Goal: Information Seeking & Learning: Learn about a topic

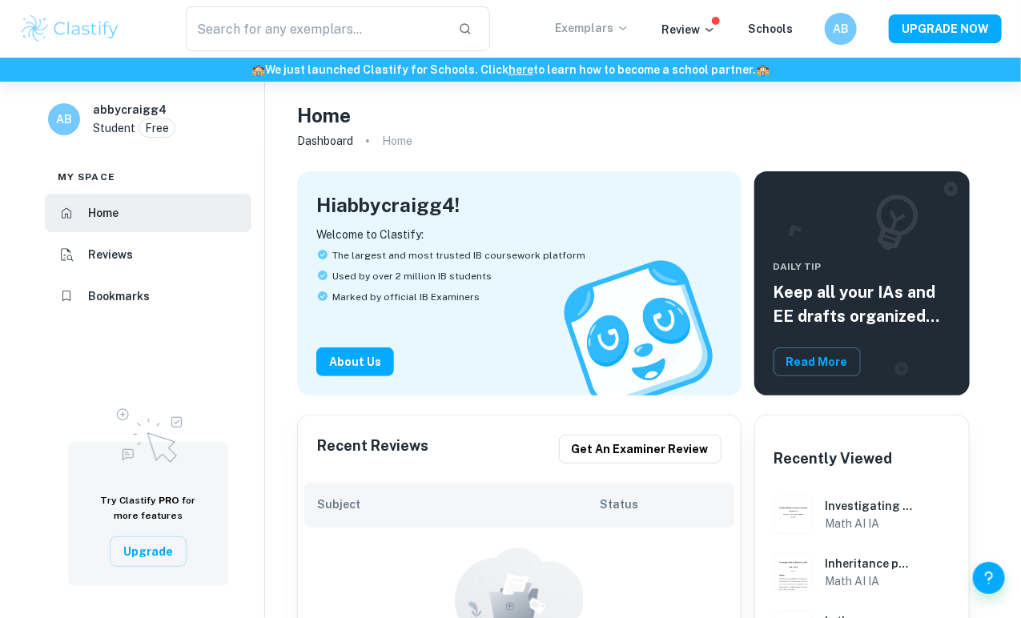
click at [629, 25] on icon at bounding box center [623, 28] width 13 height 13
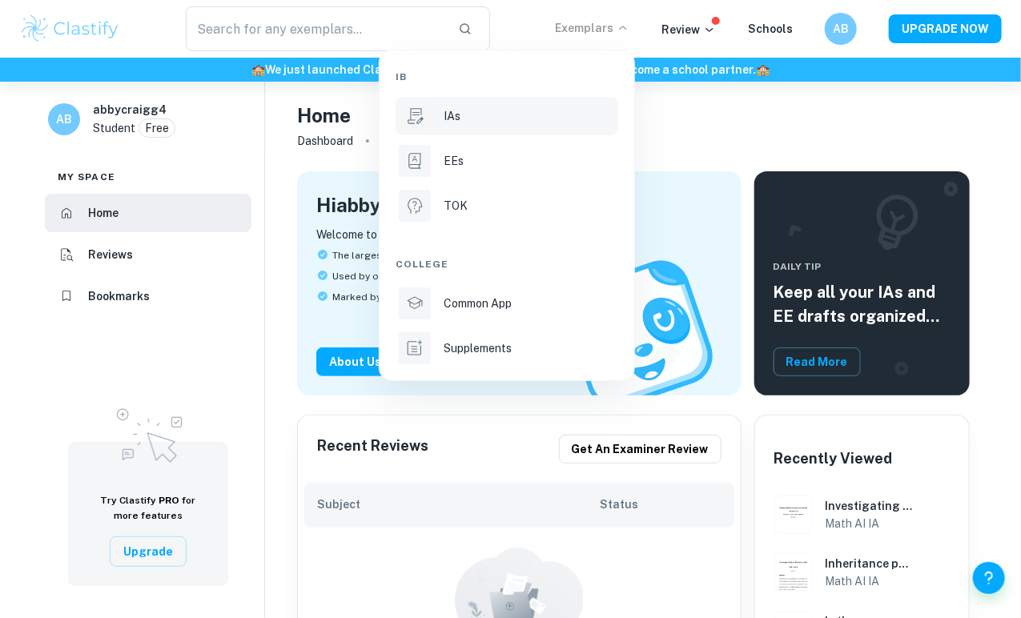
click at [474, 119] on div "IAs" at bounding box center [529, 116] width 171 height 18
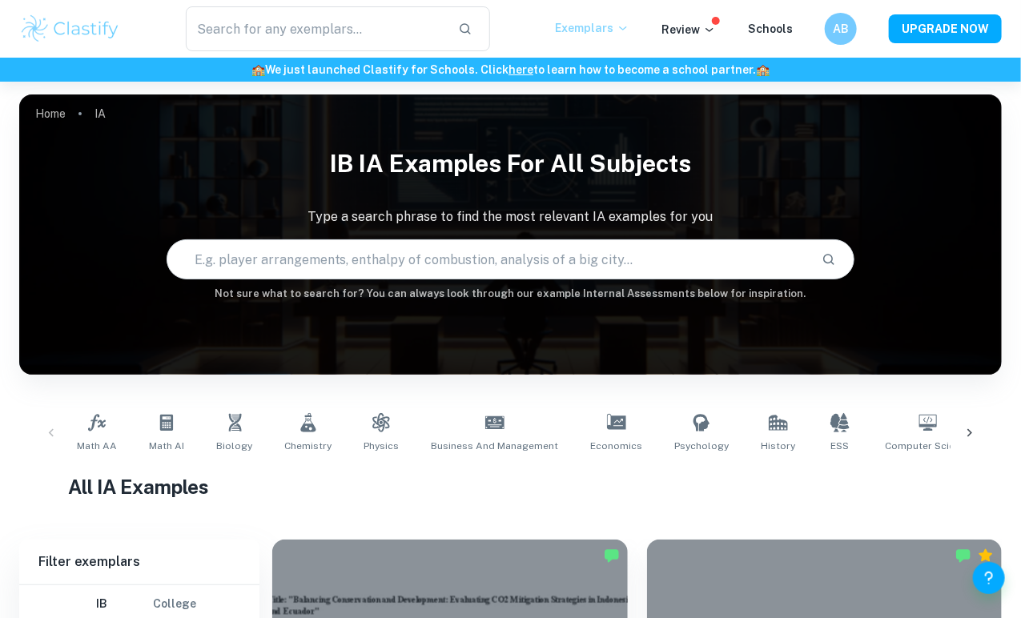
scroll to position [240, 0]
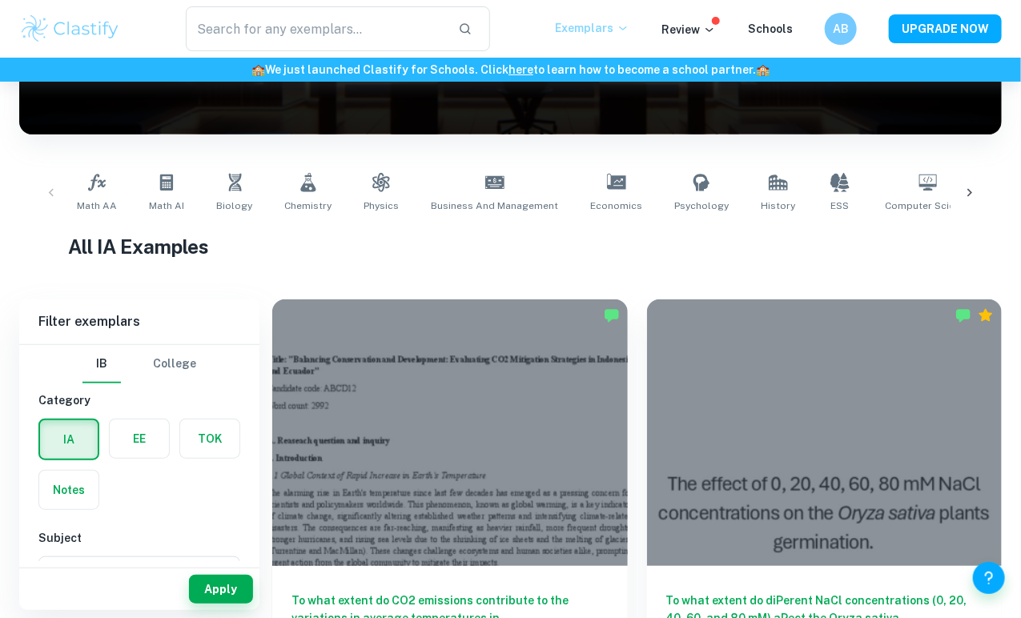
click at [594, 31] on p "Exemplars" at bounding box center [592, 28] width 74 height 18
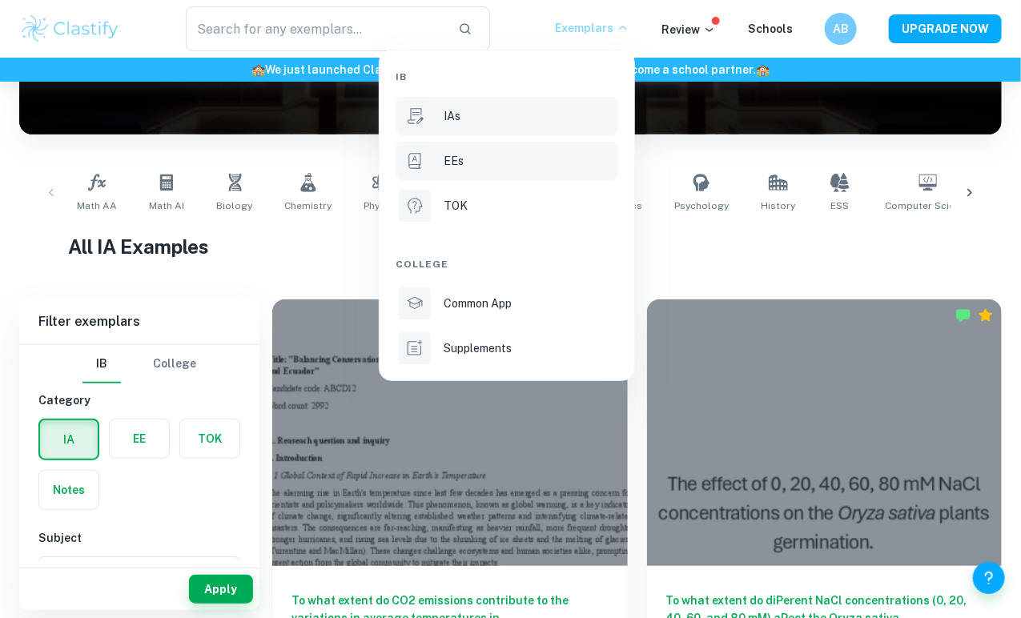
click at [478, 161] on div "EEs" at bounding box center [529, 161] width 171 height 18
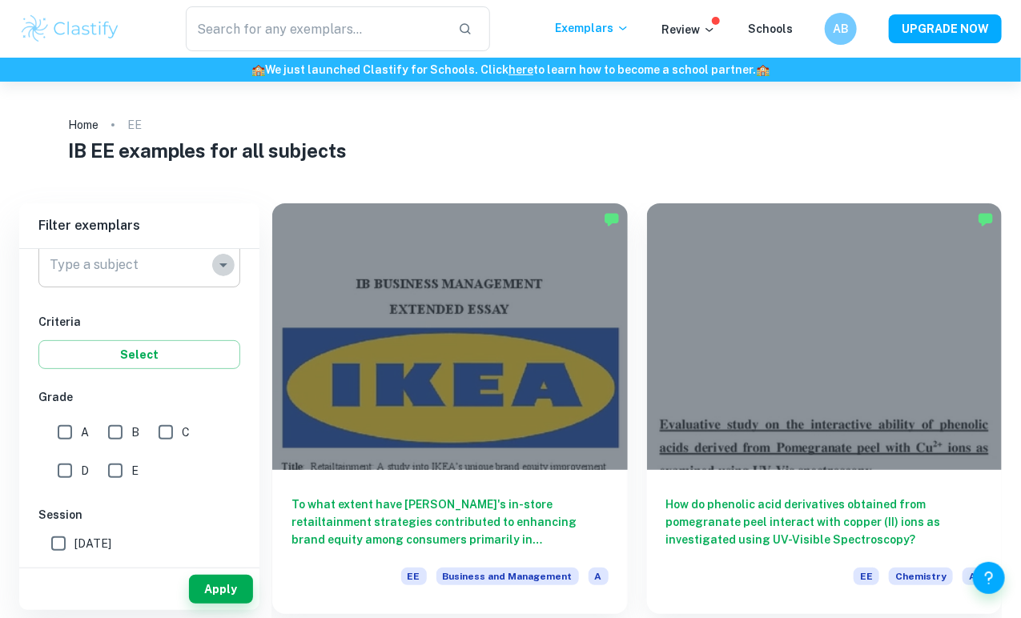
click at [218, 272] on icon "Open" at bounding box center [223, 265] width 19 height 19
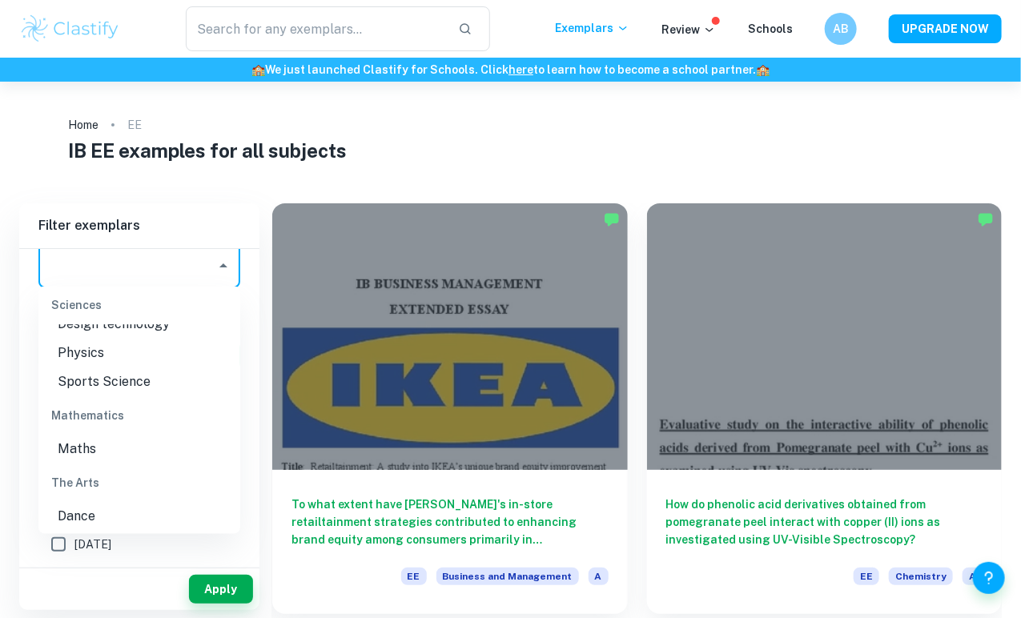
scroll to position [1924, 0]
click at [138, 397] on li "Sports Science" at bounding box center [139, 382] width 202 height 29
type input "Sports Science"
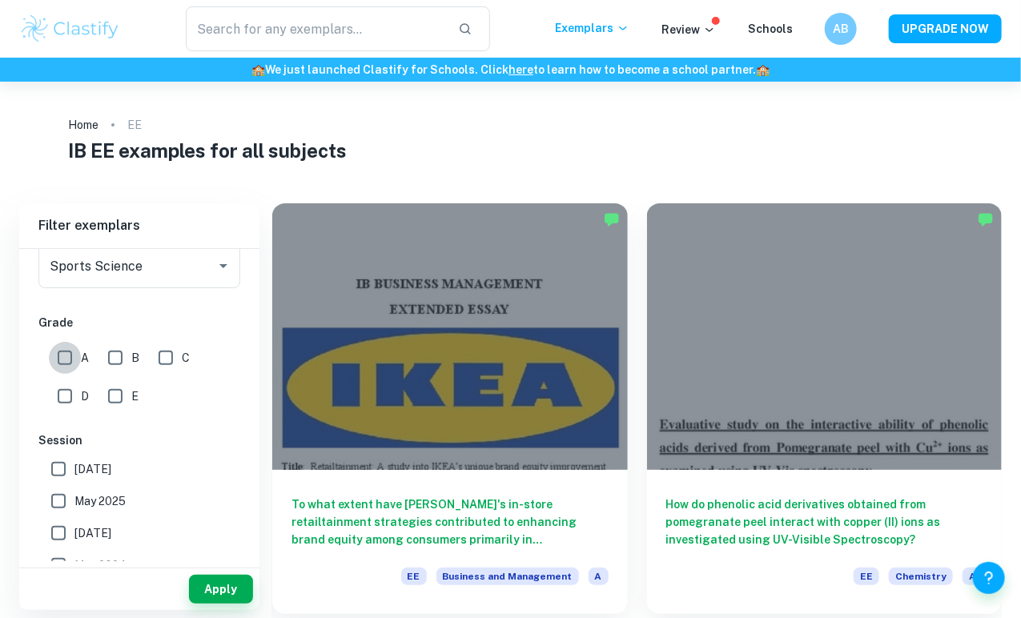
click at [66, 356] on input "A" at bounding box center [65, 358] width 32 height 32
checkbox input "true"
click at [234, 594] on button "Apply" at bounding box center [221, 589] width 64 height 29
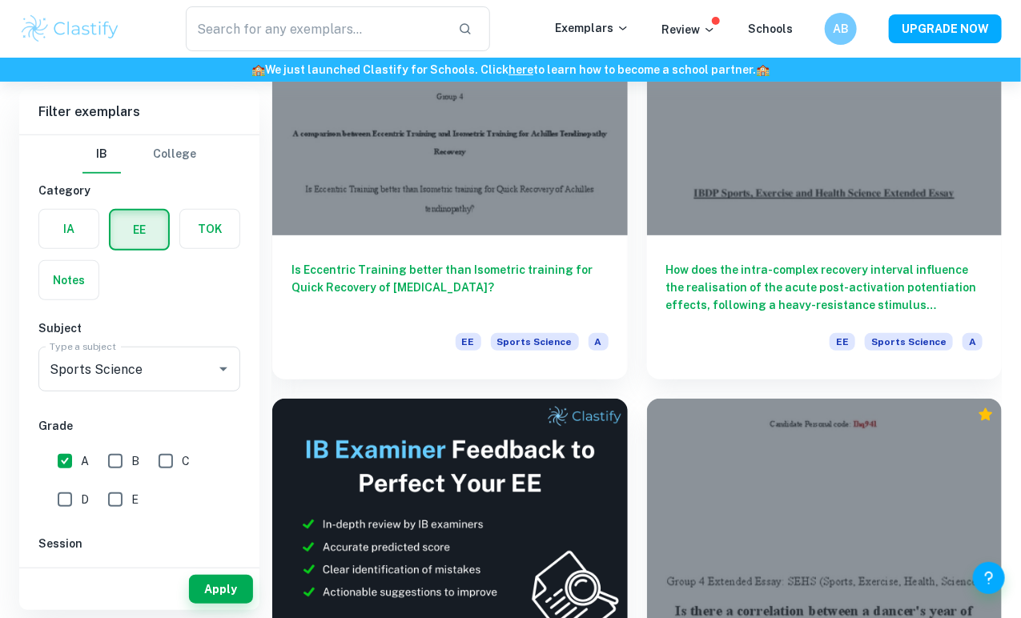
scroll to position [232, 0]
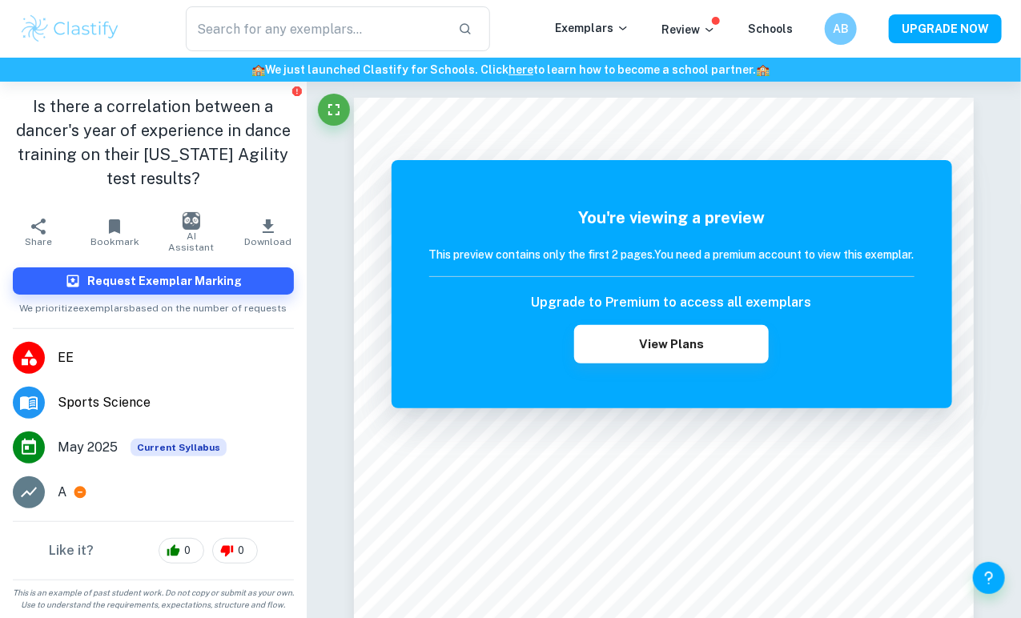
click at [38, 107] on h1 "Is there a correlation between a dancer's year of experience in dance training …" at bounding box center [153, 143] width 281 height 96
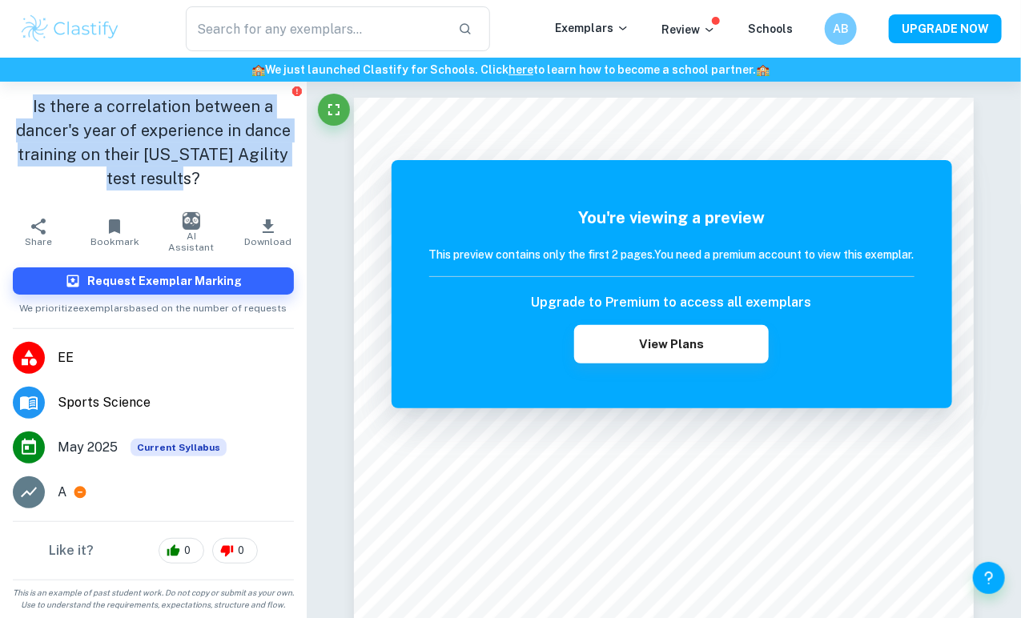
drag, startPoint x: 35, startPoint y: 107, endPoint x: 201, endPoint y: 173, distance: 178.6
click at [201, 173] on h1 "Is there a correlation between a dancer's year of experience in dance training …" at bounding box center [153, 143] width 281 height 96
copy h1 "Is there a correlation between a dancer's year of experience in dance training …"
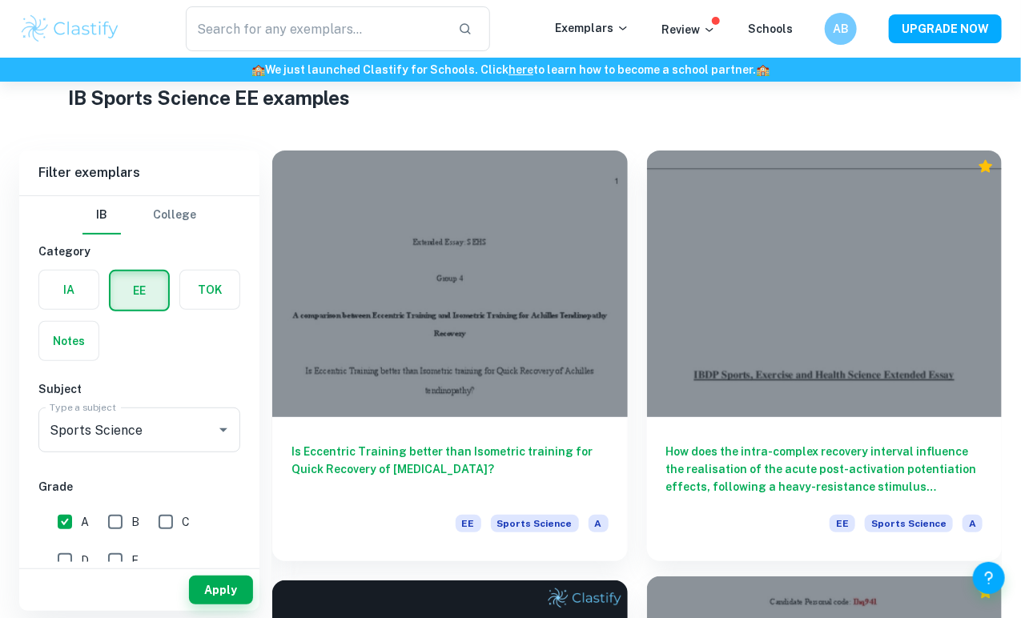
scroll to position [52, 0]
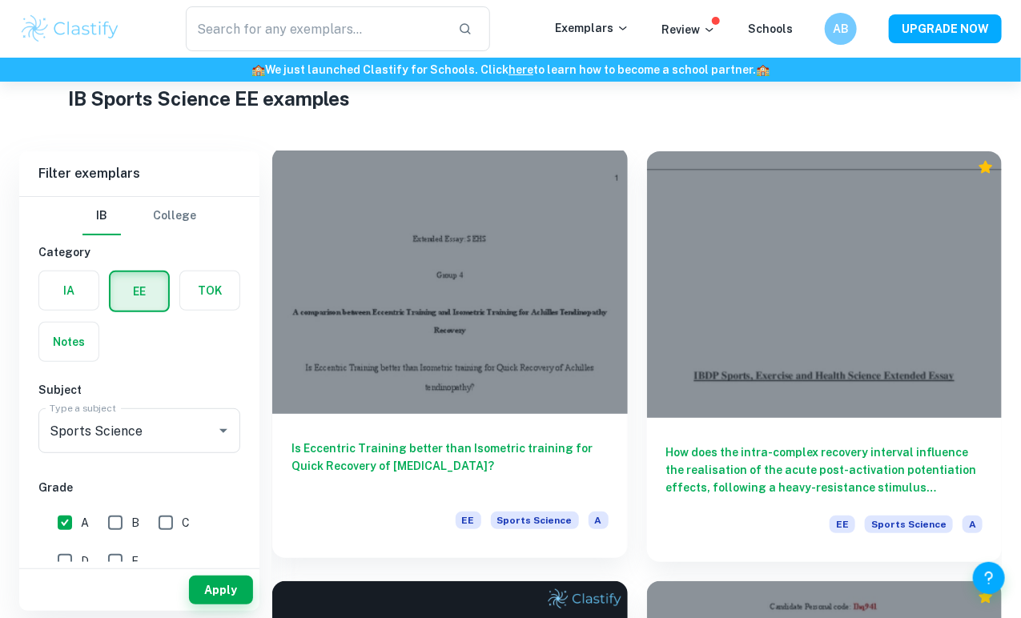
click at [417, 440] on h6 "Is Eccentric Training better than Isometric training for Quick Recovery of [MED…" at bounding box center [450, 466] width 317 height 53
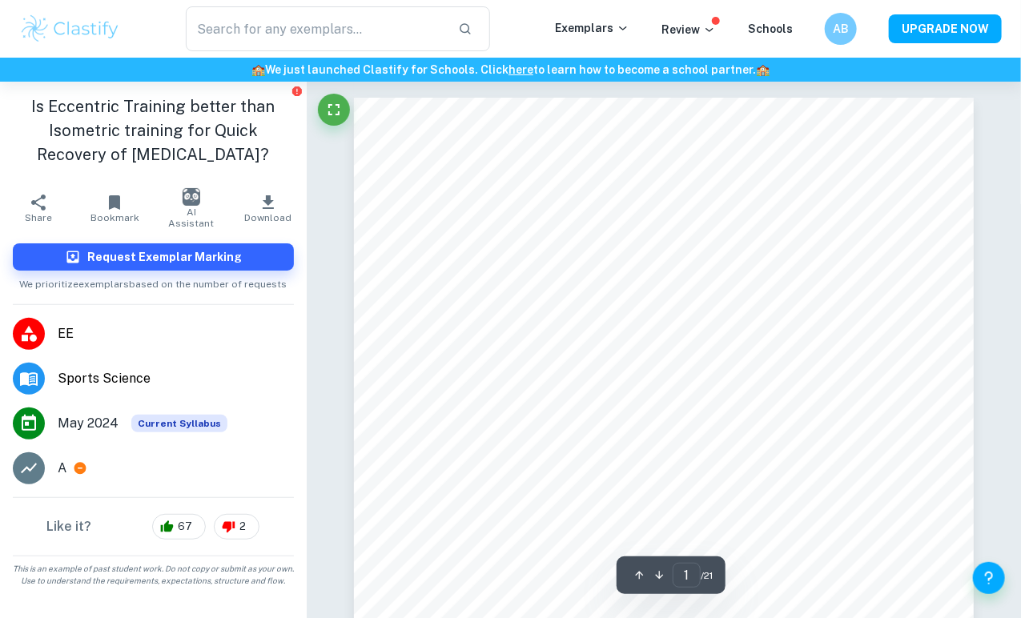
drag, startPoint x: 36, startPoint y: 105, endPoint x: 252, endPoint y: 157, distance: 221.7
click at [252, 157] on h1 "Is Eccentric Training better than Isometric training for Quick Recovery of [MED…" at bounding box center [153, 131] width 281 height 72
copy h1 "Is Eccentric Training better than Isometric training for Quick Recovery of [MED…"
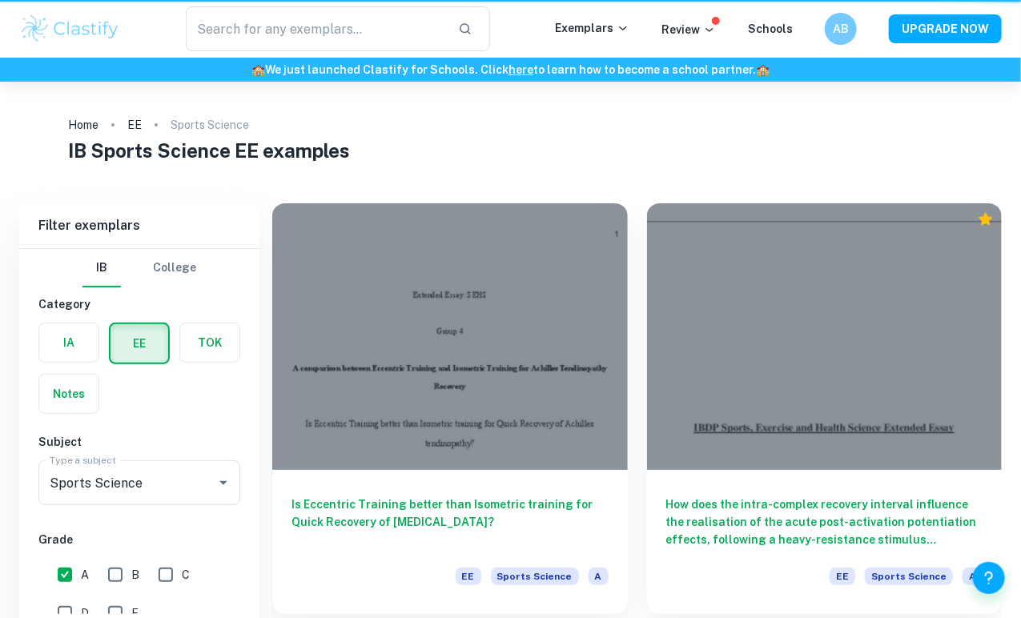
scroll to position [52, 0]
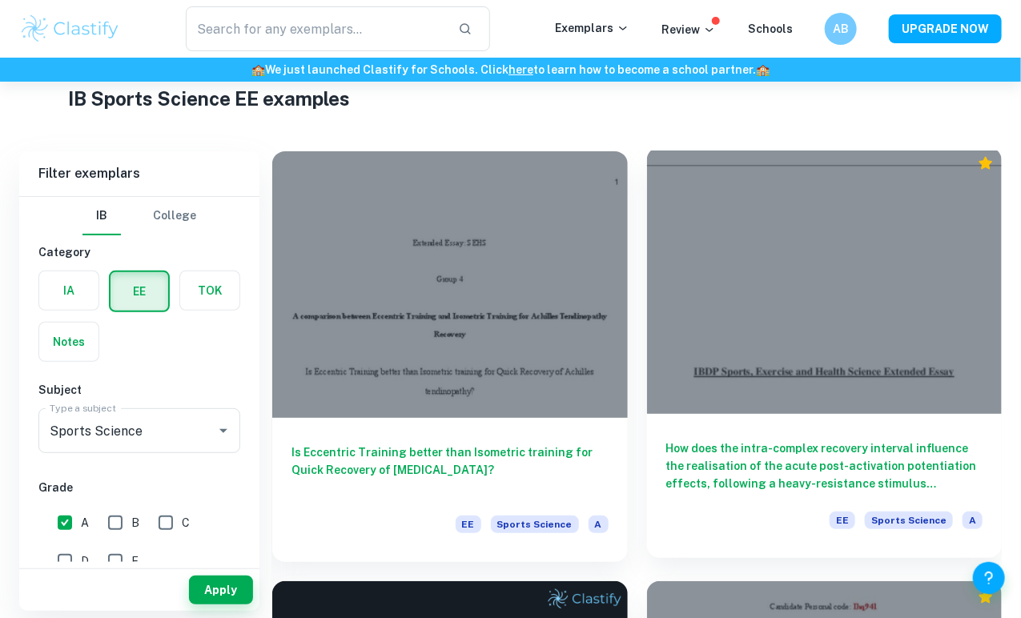
click at [666, 440] on h6 "How does the intra-complex recovery interval influence the realisation of the a…" at bounding box center [824, 466] width 317 height 53
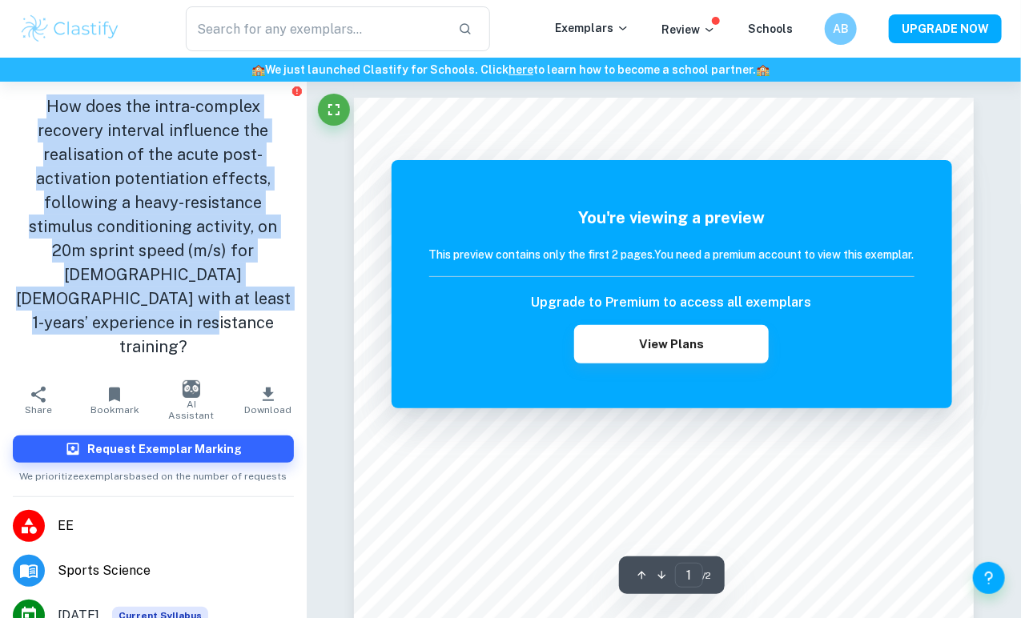
drag, startPoint x: 46, startPoint y: 107, endPoint x: 296, endPoint y: 291, distance: 310.0
click at [296, 291] on aside "How does the intra-complex recovery interval influence the realisation of the a…" at bounding box center [153, 350] width 307 height 537
copy h1 "How does the intra-complex recovery interval influence the realisation of the a…"
